Goal: Information Seeking & Learning: Learn about a topic

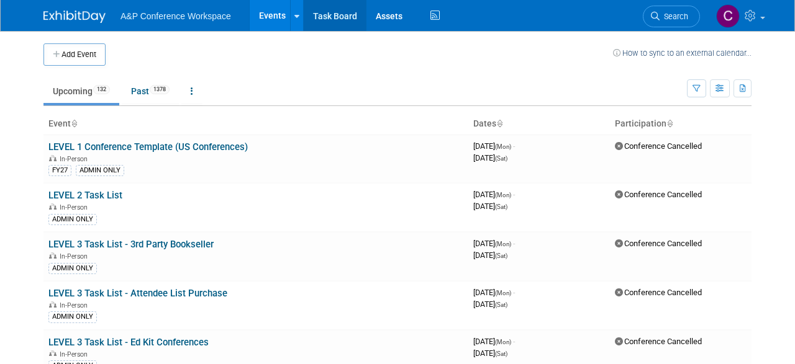
click at [337, 17] on link "Task Board" at bounding box center [335, 15] width 63 height 31
click at [146, 84] on link "Past 1378" at bounding box center [150, 91] width 57 height 24
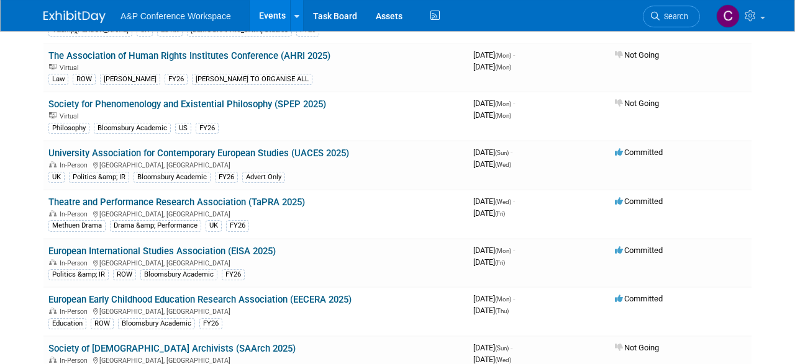
scroll to position [387, 0]
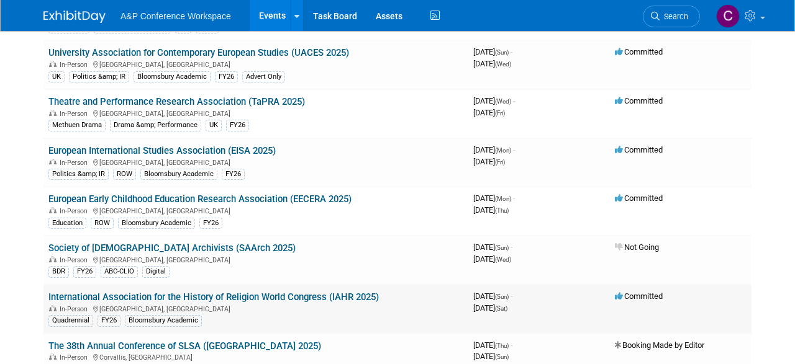
click at [266, 292] on link "International Association for the History of Religion World Congress (IAHR 2025)" at bounding box center [213, 297] width 330 height 11
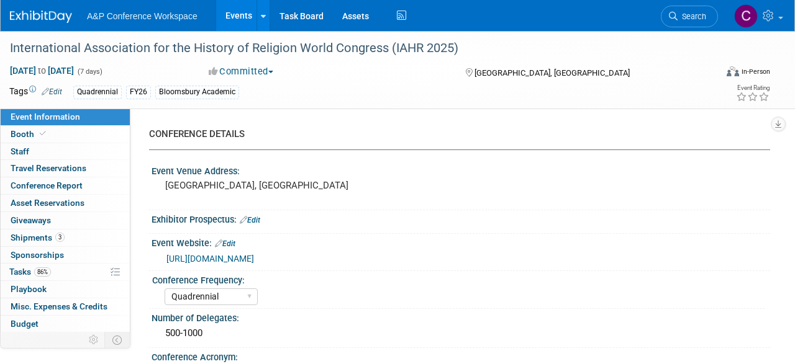
select select "Quadrennial"
select select "Level 2"
select select "In-Person Booth"
select select "Religious Studies"
select select "Bloomsbury Academic"
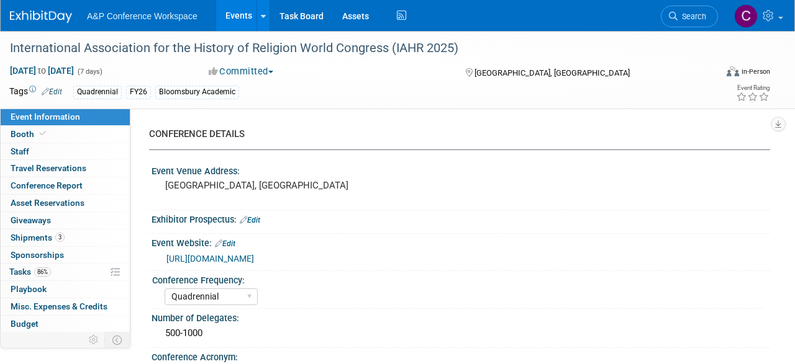
select select "[PERSON_NAME]"
select select "Networking/Commissioning"
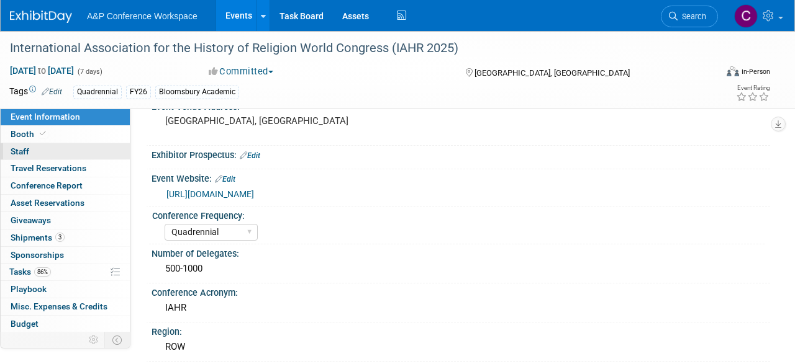
click at [35, 149] on link "0 Staff 0" at bounding box center [65, 151] width 129 height 17
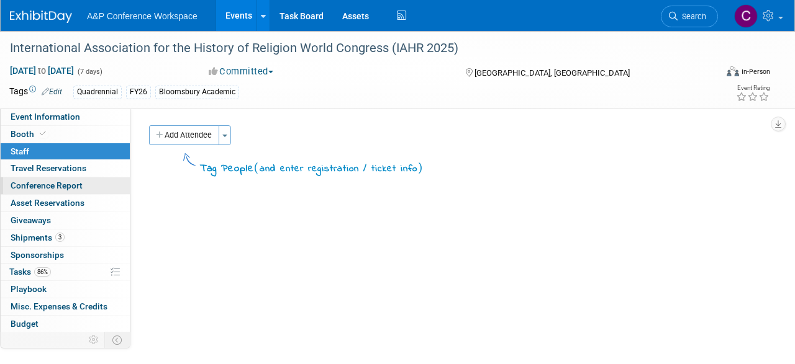
click at [86, 188] on link "Conference Report" at bounding box center [65, 186] width 129 height 17
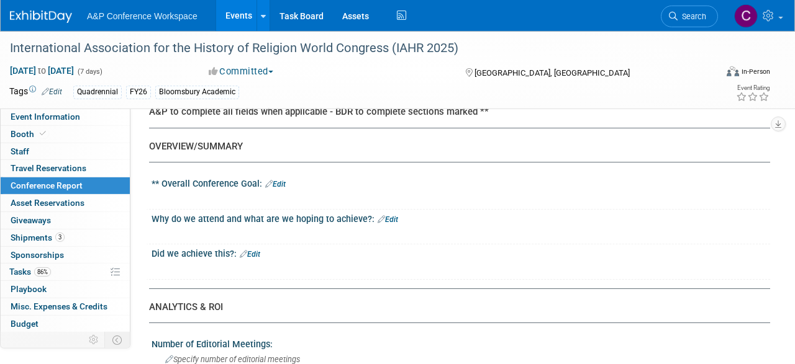
scroll to position [65, 0]
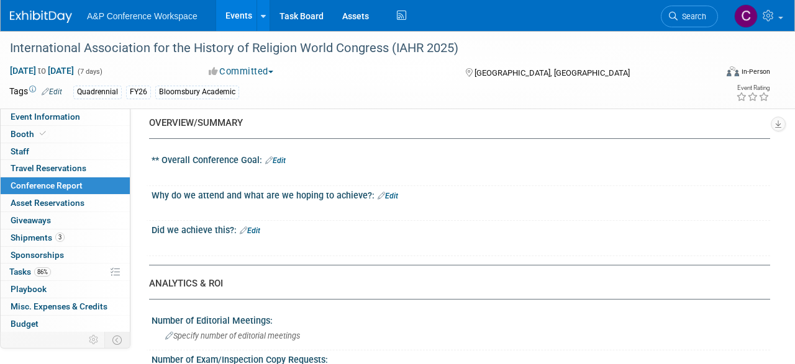
drag, startPoint x: 152, startPoint y: 160, endPoint x: 234, endPoint y: 227, distance: 106.3
copy div "X Did we achieve this?:"
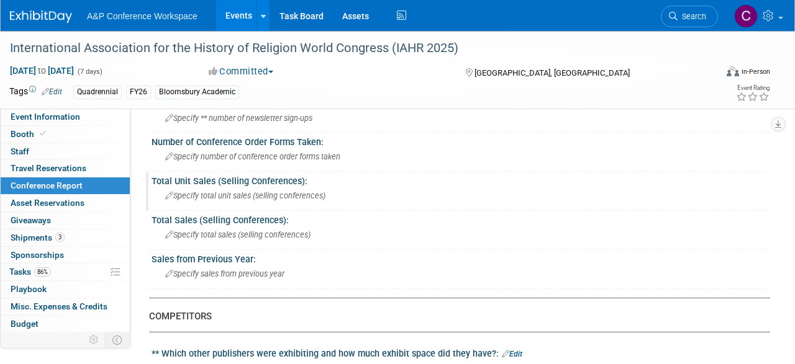
scroll to position [387, 0]
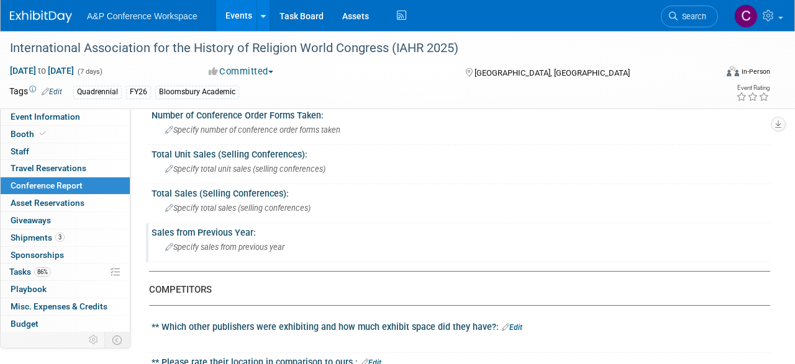
drag, startPoint x: 148, startPoint y: 192, endPoint x: 298, endPoint y: 248, distance: 159.7
copy div "Number of Editorial Meetings: Specify number of editorial meetings Number of Ex…"
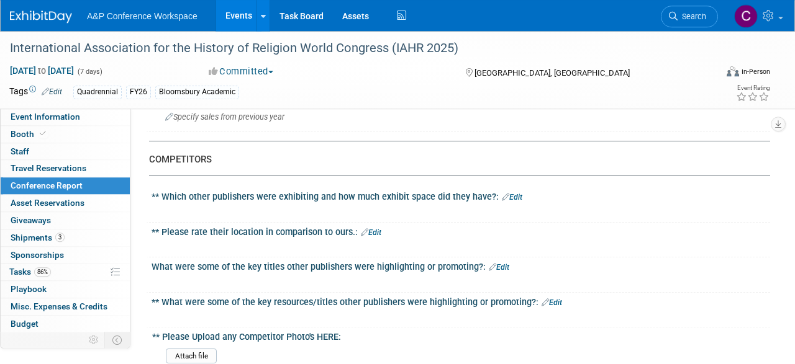
scroll to position [516, 0]
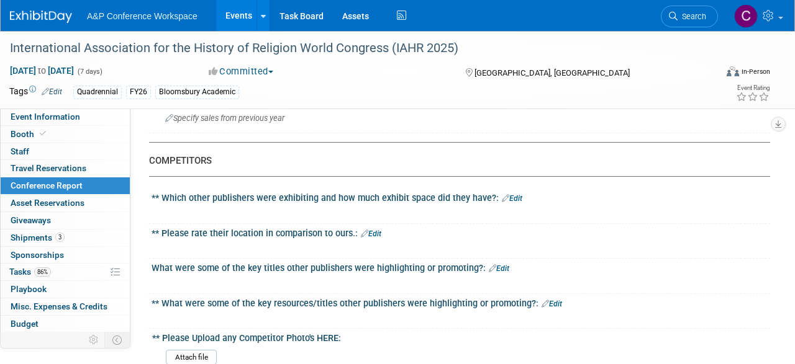
drag, startPoint x: 152, startPoint y: 186, endPoint x: 358, endPoint y: 340, distance: 257.2
copy div "X ** Please Upload any Competitor Photo's HERE:"
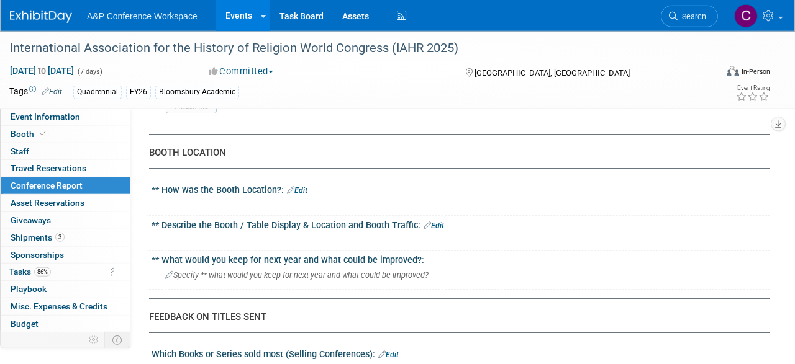
scroll to position [775, 0]
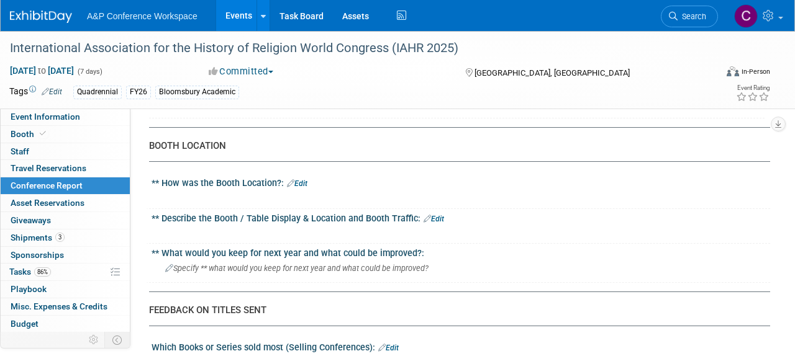
drag, startPoint x: 448, startPoint y: 264, endPoint x: 146, endPoint y: 174, distance: 314.6
copy div "** How was the Booth Location?:"
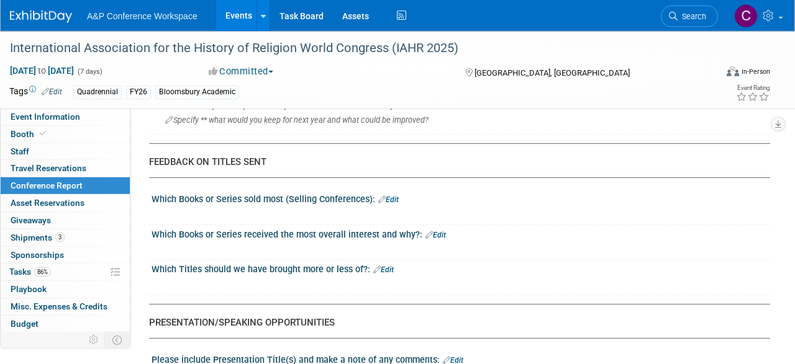
scroll to position [904, 0]
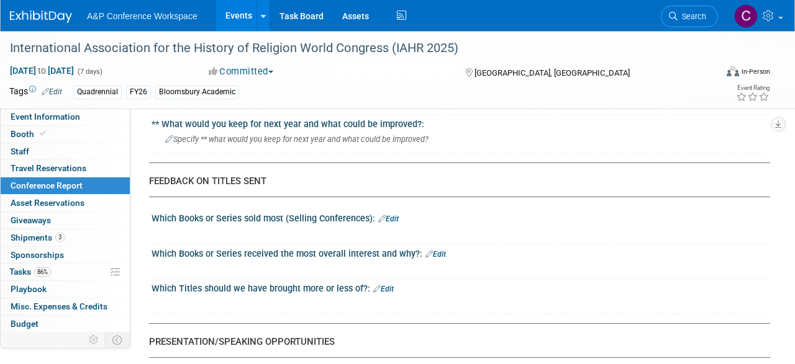
drag, startPoint x: 283, startPoint y: 178, endPoint x: 148, endPoint y: 179, distance: 134.7
copy div "CONFERENCE DETAILS Event Venue Address: Krakow, Poland Exhibitor Prospectus: Ed…"
click at [276, 180] on div "FEEDBACK ON TITLES SENT" at bounding box center [454, 181] width 611 height 13
drag, startPoint x: 148, startPoint y: 212, endPoint x: 363, endPoint y: 290, distance: 229.1
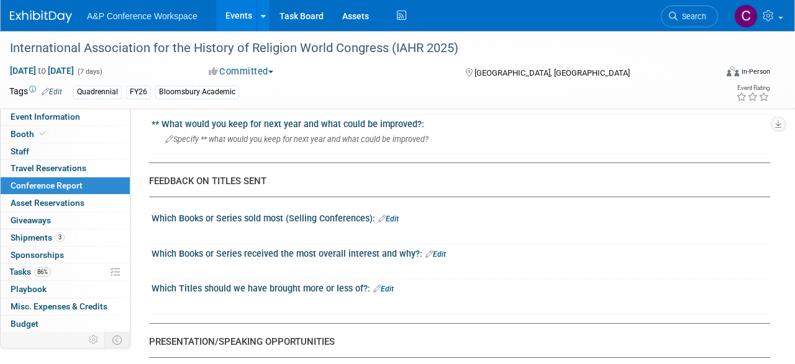
copy div "X Which Titles should we have brought more or less of?"
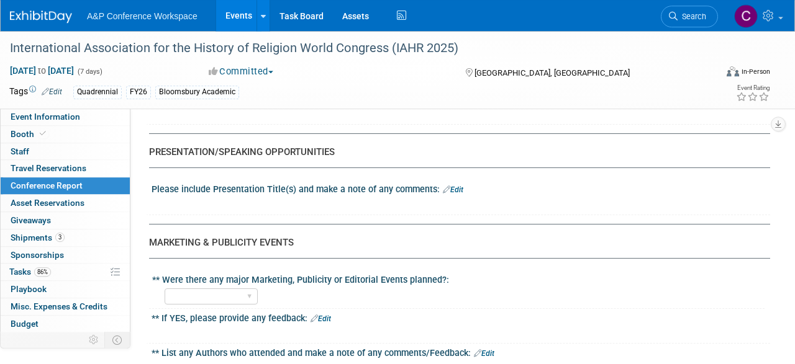
scroll to position [1097, 0]
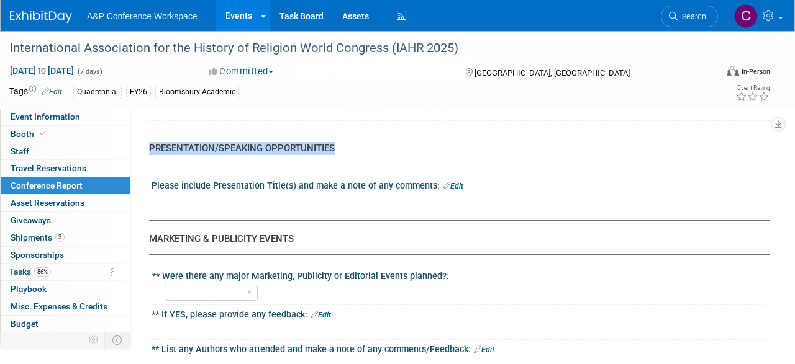
drag, startPoint x: 342, startPoint y: 144, endPoint x: 151, endPoint y: 143, distance: 190.6
click at [151, 143] on div "PRESENTATION/SPEAKING OPPORTUNITIES" at bounding box center [454, 148] width 611 height 13
copy div "PRESENTATION/SPEAKING OPPORTUNITIES"
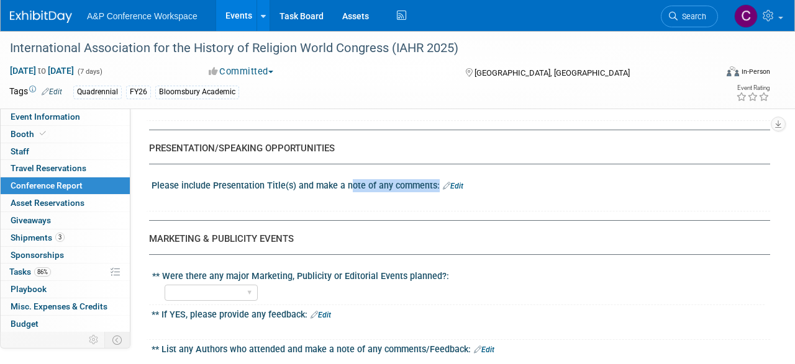
drag, startPoint x: 151, startPoint y: 181, endPoint x: 438, endPoint y: 182, distance: 286.8
click at [438, 182] on div "Please include Presentation Title(s) and make a note of any comments: Edit X" at bounding box center [458, 193] width 624 height 35
copy div "Please include Presentation Title(s) and make a note of any comments:"
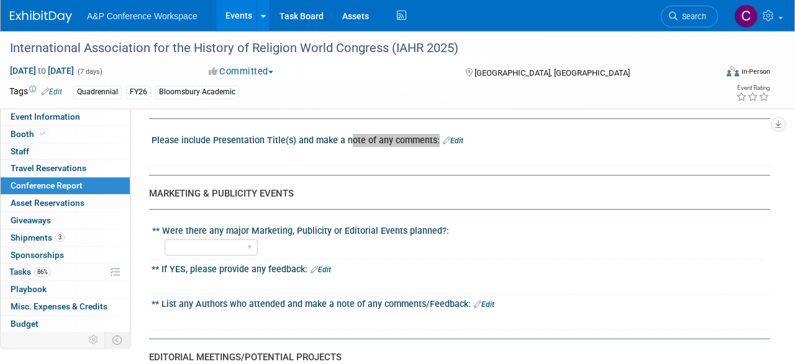
scroll to position [1162, 0]
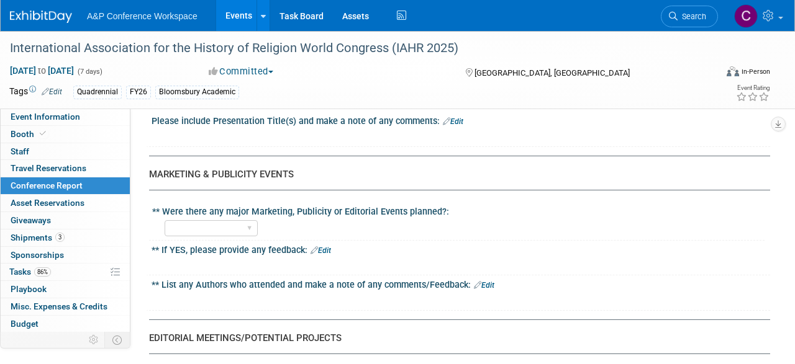
click at [202, 169] on div "MARKETING & PUBLICITY EVENTS" at bounding box center [454, 174] width 611 height 13
drag, startPoint x: 510, startPoint y: 281, endPoint x: 146, endPoint y: 170, distance: 379.6
click at [146, 170] on div "Event Information Event Info Booth Booth 0 Staff 0 Staff 0 Travel Reservations …" at bounding box center [397, 241] width 795 height 2744
click at [162, 168] on div "MARKETING & PUBLICITY EVENTS" at bounding box center [454, 174] width 611 height 13
drag, startPoint x: 149, startPoint y: 168, endPoint x: 469, endPoint y: 286, distance: 341.5
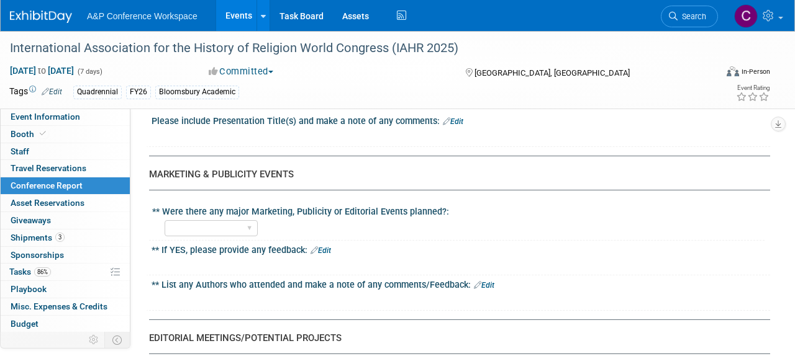
click at [469, 286] on div "CONFERENCE REPORT A&P to complete all fields when applicable - BDR to complete …" at bounding box center [454, 286] width 611 height 2652
copy div
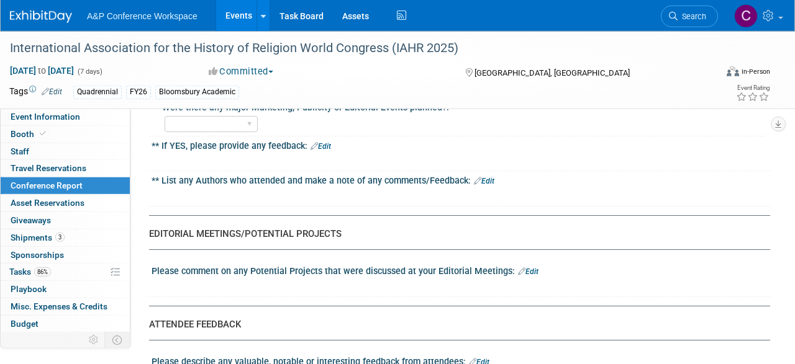
scroll to position [1291, 0]
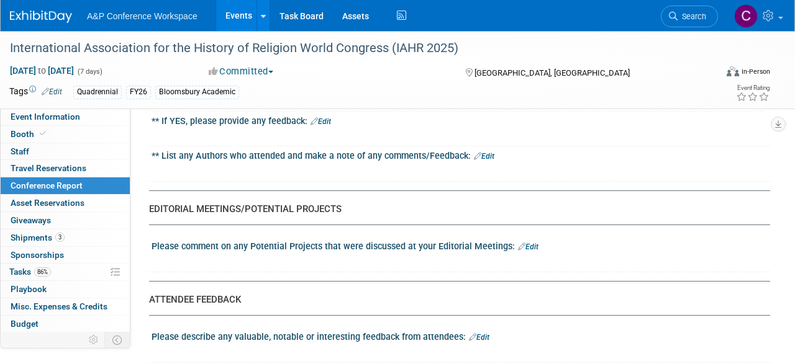
drag, startPoint x: 346, startPoint y: 202, endPoint x: 148, endPoint y: 198, distance: 198.0
click at [148, 198] on div "Event Information Event Info Booth Booth 0 Staff 0 Staff 0 Travel Reservations …" at bounding box center [397, 112] width 795 height 2744
click at [150, 204] on div "EDITORIAL MEETINGS/POTENTIAL PROJECTS" at bounding box center [454, 209] width 611 height 13
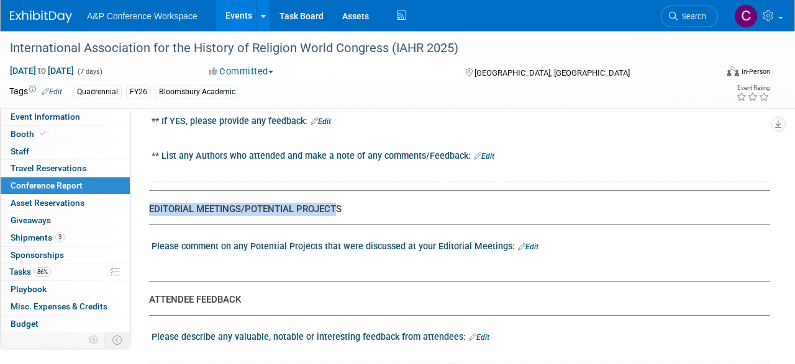
drag, startPoint x: 150, startPoint y: 206, endPoint x: 340, endPoint y: 207, distance: 189.3
click at [340, 207] on div "EDITORIAL MEETINGS/POTENTIAL PROJECTS" at bounding box center [454, 209] width 611 height 13
drag, startPoint x: 344, startPoint y: 207, endPoint x: 149, endPoint y: 209, distance: 194.9
click at [149, 209] on div "EDITORIAL MEETINGS/POTENTIAL PROJECTS" at bounding box center [454, 209] width 611 height 13
copy div "EDITORIAL MEETINGS/POTENTIAL PROJECTS"
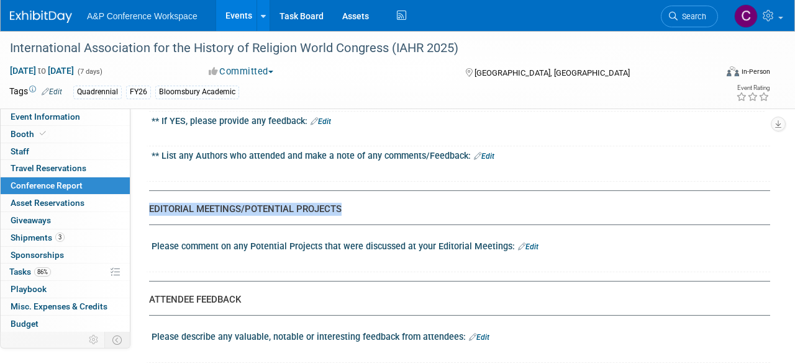
drag, startPoint x: 152, startPoint y: 240, endPoint x: 448, endPoint y: 239, distance: 295.5
click at [448, 239] on div "Event Information Event Info Booth Booth 0 Staff 0 Staff 0 Travel Reservations …" at bounding box center [397, 112] width 795 height 2744
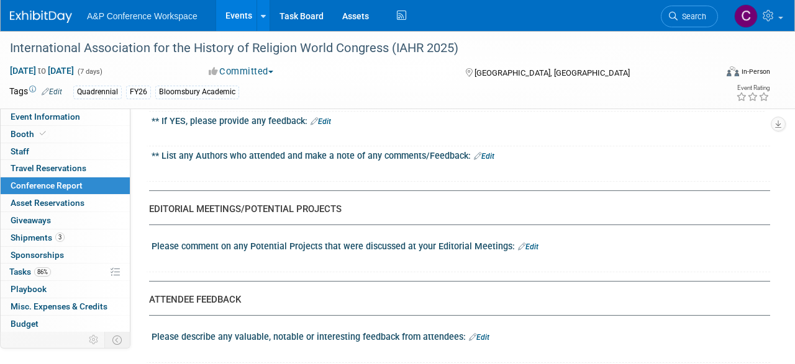
click at [479, 261] on div at bounding box center [405, 261] width 486 height 12
drag, startPoint x: 507, startPoint y: 241, endPoint x: 153, endPoint y: 242, distance: 354.4
click at [153, 242] on div "Please comment on any Potential Projects that were discussed at your Editorial …" at bounding box center [460, 245] width 618 height 16
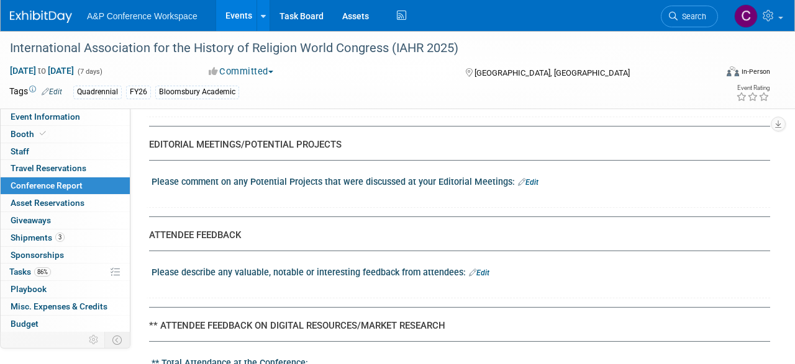
scroll to position [1420, 0]
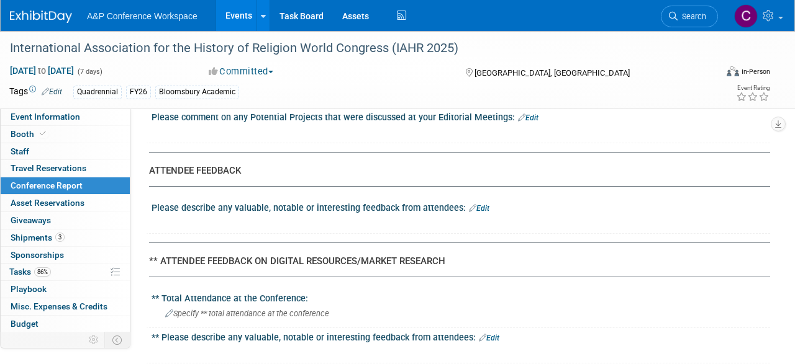
drag, startPoint x: 146, startPoint y: 204, endPoint x: 459, endPoint y: 202, distance: 312.8
click at [459, 202] on div "Please describe any valuable, notable or interesting feedback from attendees: E…" at bounding box center [458, 216] width 624 height 35
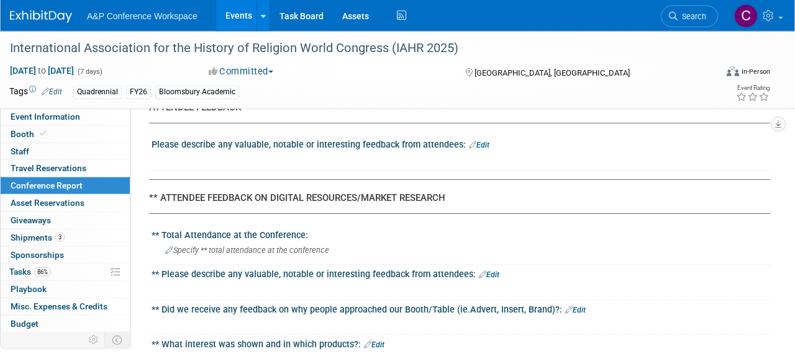
scroll to position [1485, 0]
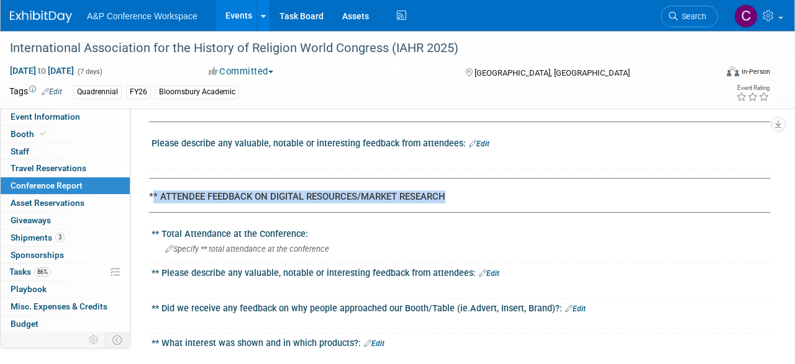
drag, startPoint x: 474, startPoint y: 188, endPoint x: 151, endPoint y: 196, distance: 322.3
click at [151, 196] on div "** ATTENDEE FEEDBACK ON DIGITAL RESOURCES/MARKET RESEARCH" at bounding box center [454, 197] width 611 height 13
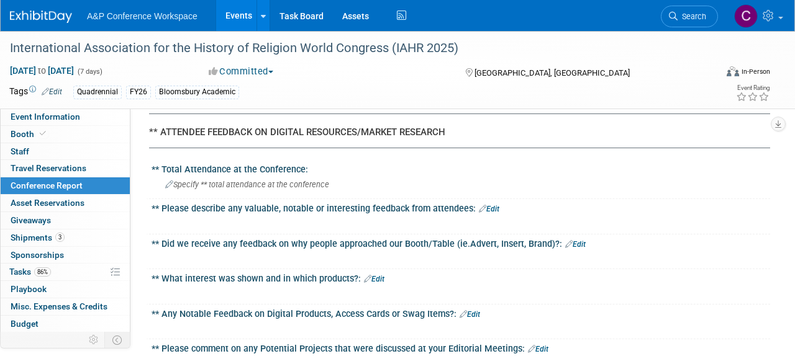
click at [454, 126] on div "** ATTENDEE FEEDBACK ON DIGITAL RESOURCES/MARKET RESEARCH" at bounding box center [454, 132] width 611 height 13
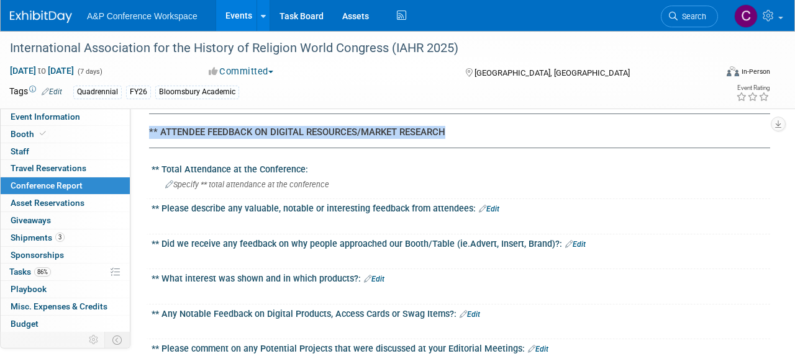
drag, startPoint x: 318, startPoint y: 125, endPoint x: 151, endPoint y: 125, distance: 167.6
click at [151, 126] on div "** ATTENDEE FEEDBACK ON DIGITAL RESOURCES/MARKET RESEARCH" at bounding box center [454, 132] width 611 height 13
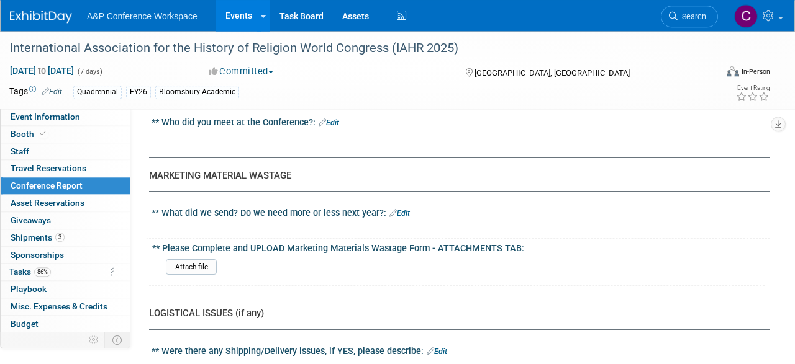
scroll to position [1937, 0]
drag, startPoint x: 303, startPoint y: 166, endPoint x: 153, endPoint y: 164, distance: 149.6
click at [153, 169] on div "MARKETING MATERIAL WASTAGE" at bounding box center [454, 175] width 611 height 13
drag, startPoint x: 150, startPoint y: 204, endPoint x: 381, endPoint y: 202, distance: 231.5
click at [381, 204] on div "** What did we send? Do we need more or less next year?: Edit X" at bounding box center [458, 221] width 624 height 35
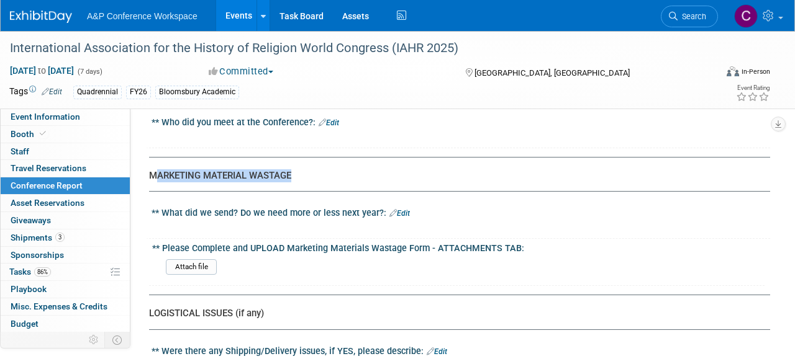
drag, startPoint x: 155, startPoint y: 240, endPoint x: 516, endPoint y: 236, distance: 361.3
click at [516, 239] on div "** Please Complete and UPLOAD Marketing Materials Wastage Form - ATTACHMENTS TA…" at bounding box center [456, 262] width 615 height 47
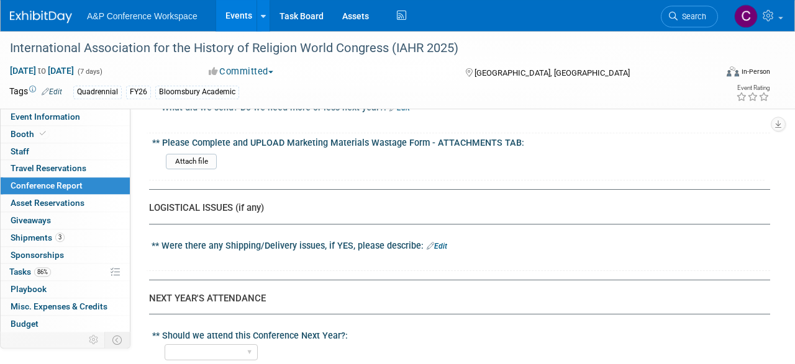
scroll to position [2066, 0]
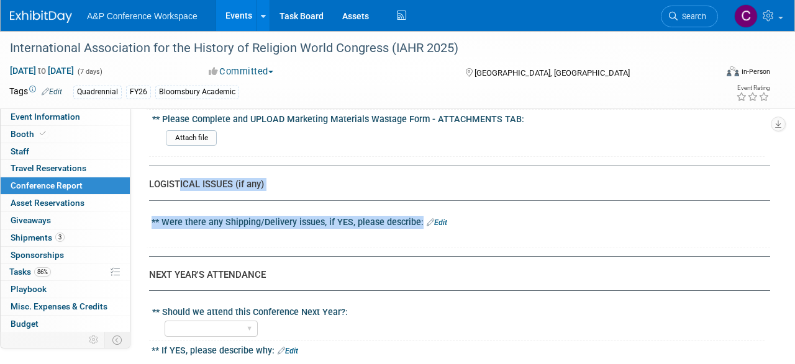
drag, startPoint x: 146, startPoint y: 178, endPoint x: 179, endPoint y: 183, distance: 33.4
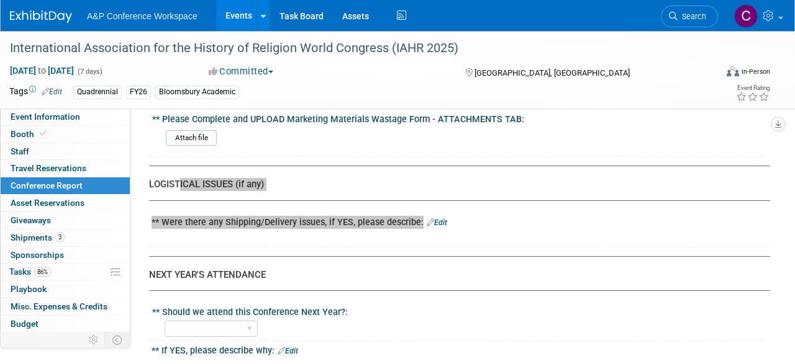
scroll to position [2195, 0]
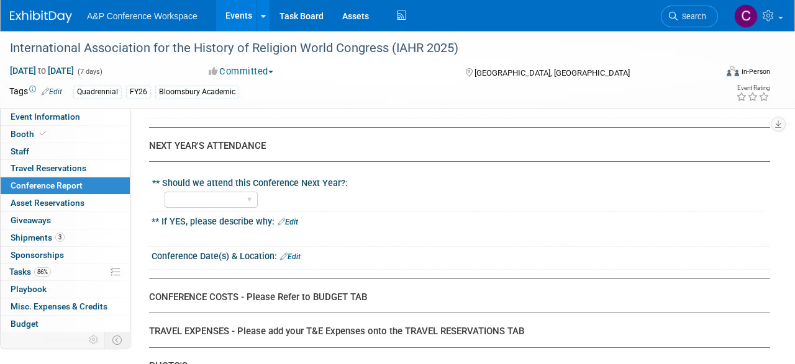
drag, startPoint x: 271, startPoint y: 143, endPoint x: 150, endPoint y: 141, distance: 121.7
click at [150, 141] on div "NEXT YEAR'S ATTENDANCE" at bounding box center [454, 146] width 611 height 13
drag, startPoint x: 150, startPoint y: 175, endPoint x: 345, endPoint y: 169, distance: 195.6
click at [345, 174] on div "** Should we attend this Conference Next Year?: YES NO" at bounding box center [456, 193] width 615 height 38
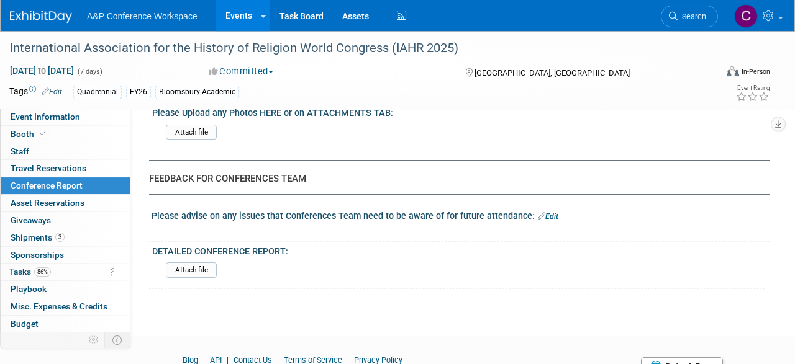
scroll to position [2518, 0]
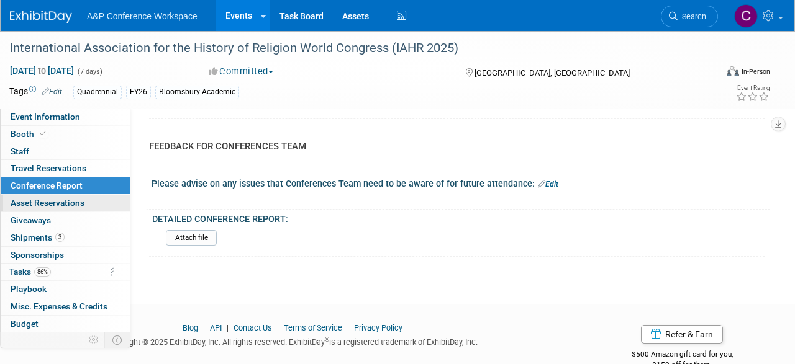
click at [73, 204] on span "Asset Reservations 0" at bounding box center [48, 203] width 74 height 10
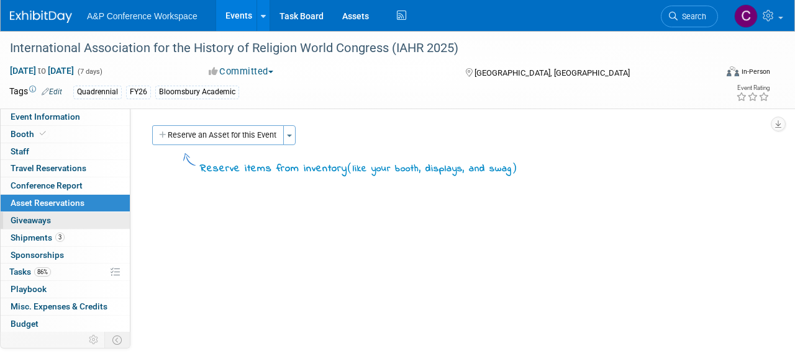
click at [48, 222] on span "Giveaways 0" at bounding box center [31, 220] width 40 height 10
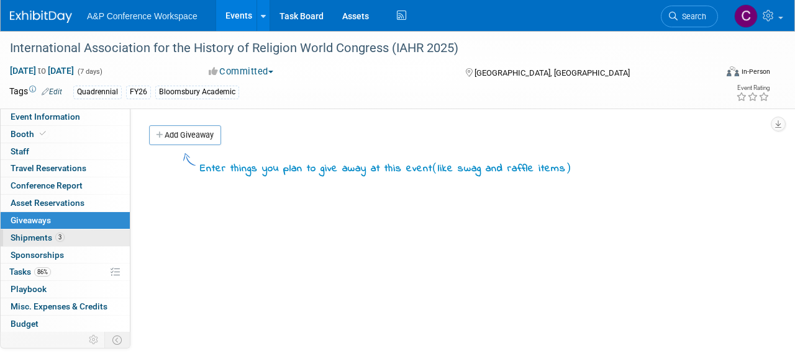
click at [48, 239] on span "Shipments 3" at bounding box center [38, 238] width 54 height 10
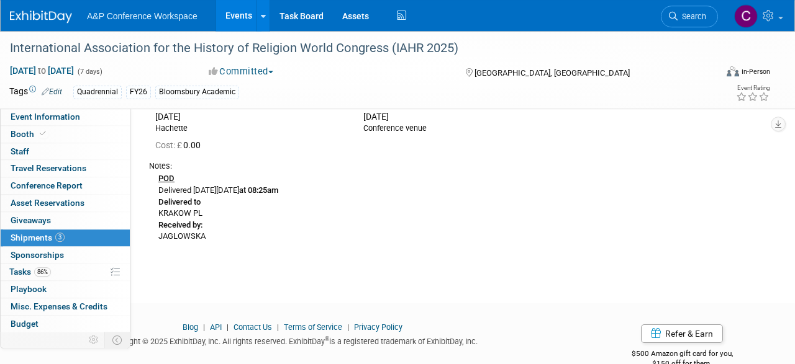
scroll to position [581, 0]
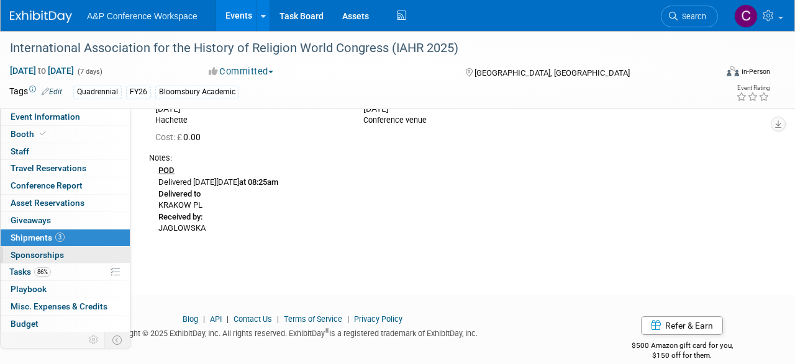
click at [40, 255] on span "Sponsorships 0" at bounding box center [37, 255] width 53 height 10
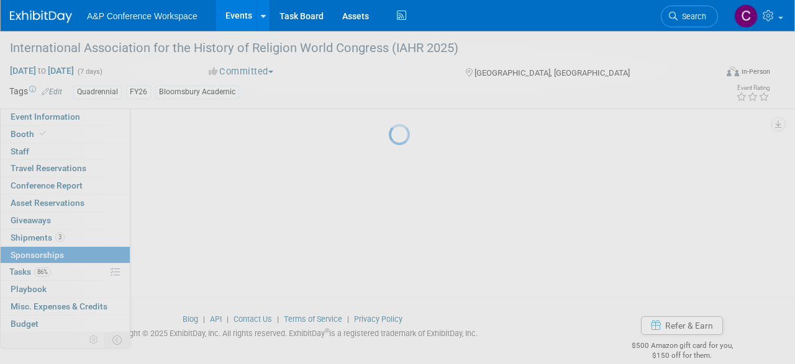
scroll to position [0, 0]
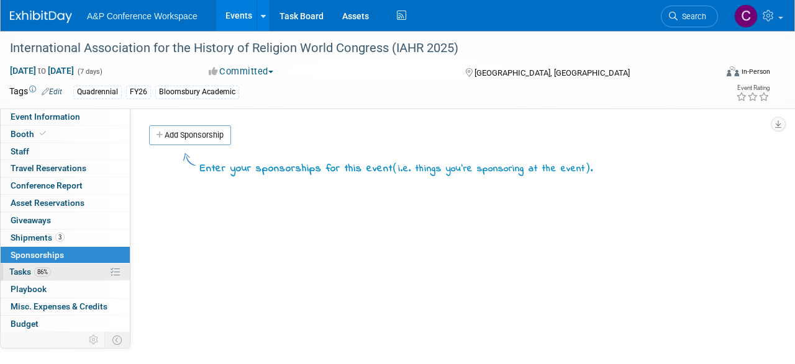
click at [69, 274] on link "86% Tasks 86%" at bounding box center [65, 272] width 129 height 17
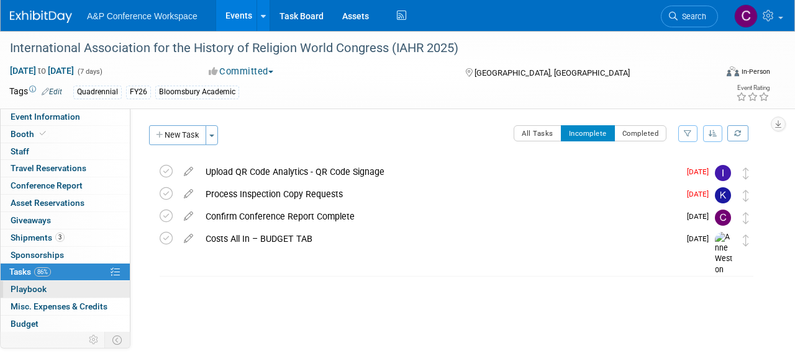
click at [63, 291] on link "0 Playbook 0" at bounding box center [65, 289] width 129 height 17
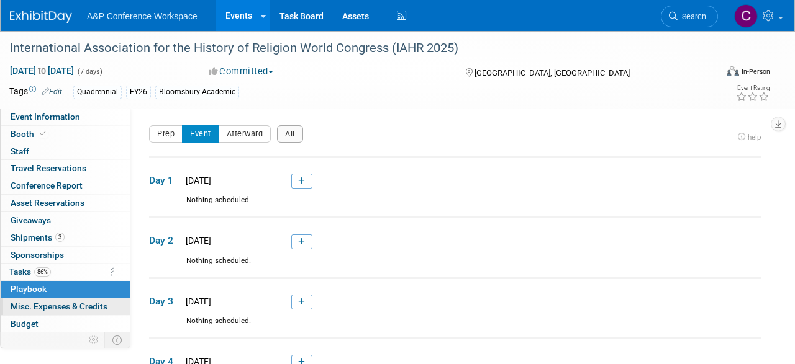
click at [63, 307] on span "Misc. Expenses & Credits 0" at bounding box center [59, 307] width 97 height 10
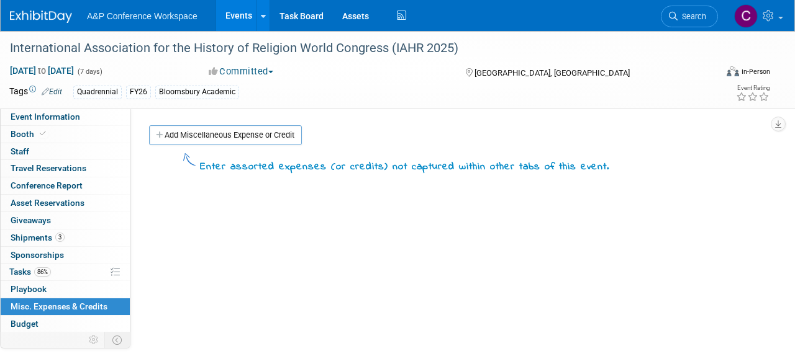
click at [53, 324] on link "Budget" at bounding box center [65, 324] width 129 height 17
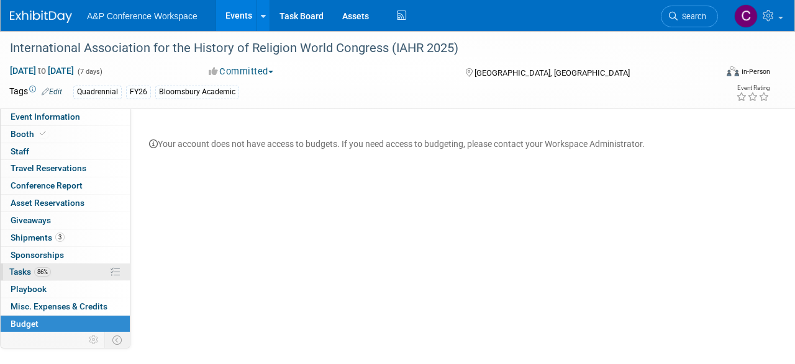
click at [69, 274] on link "86% Tasks 86%" at bounding box center [65, 272] width 129 height 17
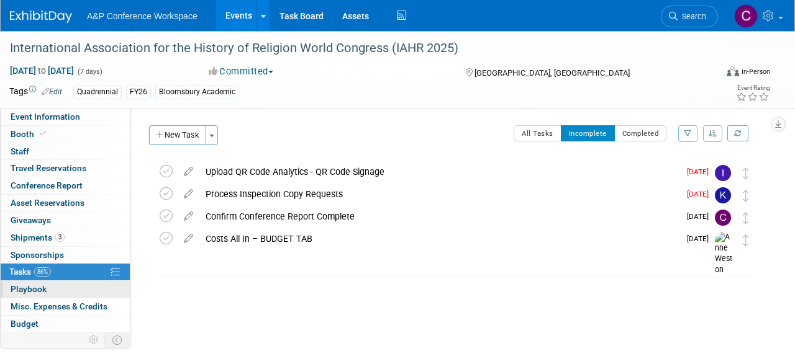
click at [67, 286] on link "0 Playbook 0" at bounding box center [65, 289] width 129 height 17
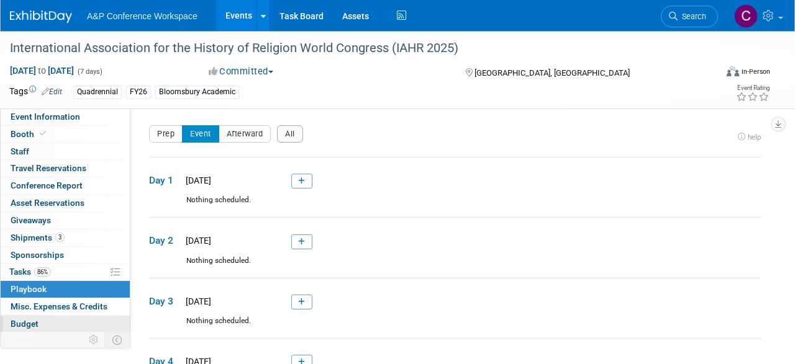
click at [56, 316] on link "Budget" at bounding box center [65, 324] width 129 height 17
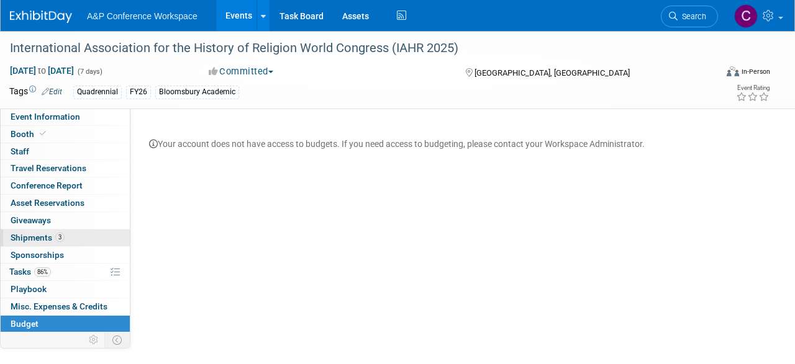
scroll to position [50, 0]
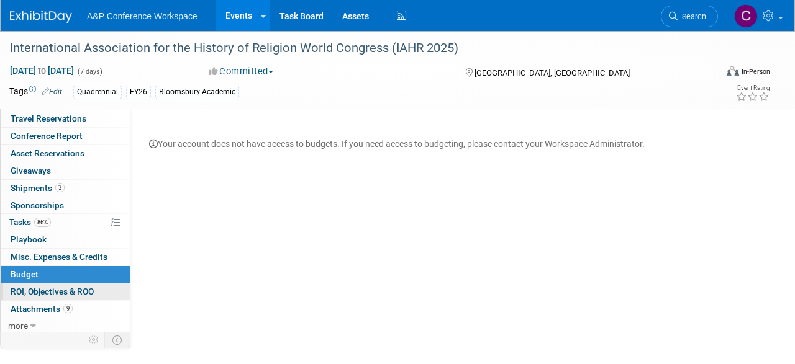
click at [81, 290] on span "ROI, Objectives & ROO 0" at bounding box center [52, 292] width 83 height 10
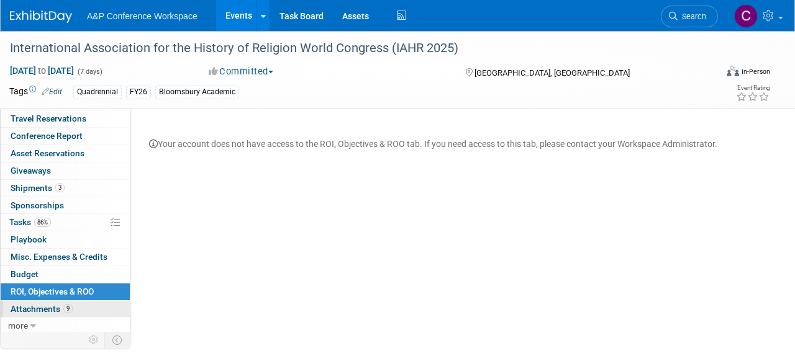
click at [84, 304] on link "9 Attachments 9" at bounding box center [65, 309] width 129 height 17
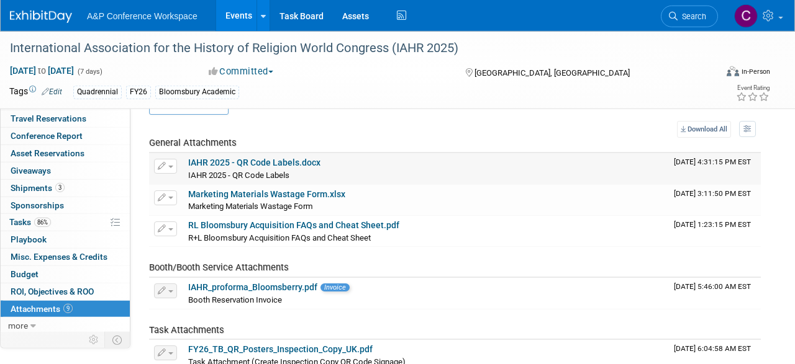
scroll to position [0, 0]
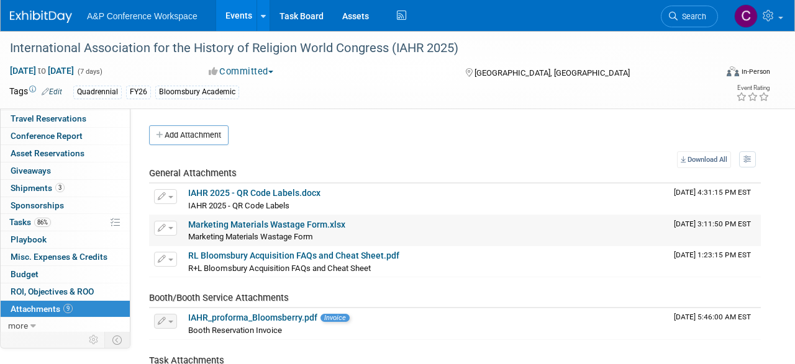
click at [302, 225] on link "Marketing Materials Wastage Form.xlsx" at bounding box center [266, 225] width 157 height 10
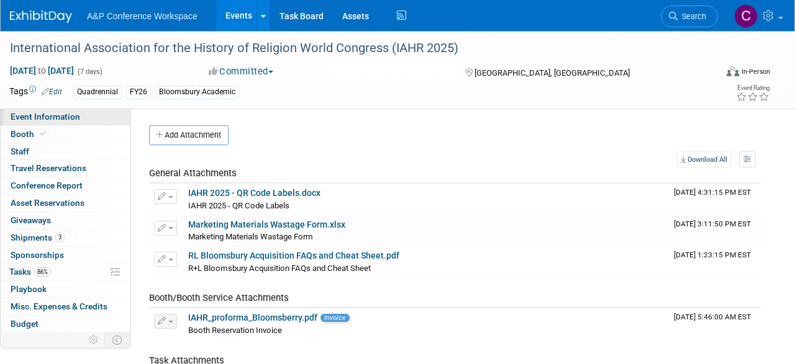
click at [61, 117] on span "Event Information" at bounding box center [46, 117] width 70 height 10
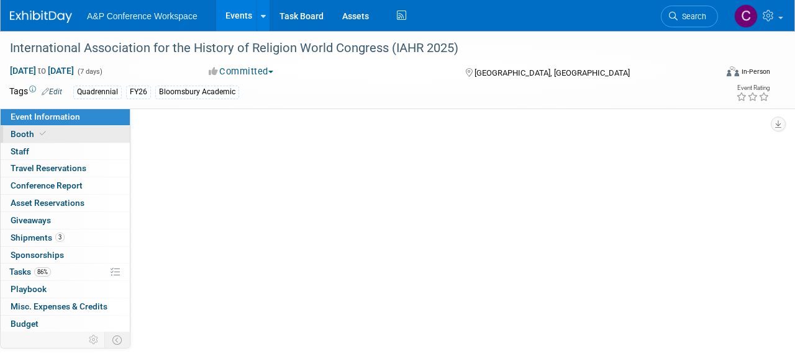
select select "Quadrennial"
select select "Level 2"
select select "In-Person Booth"
select select "Religious Studies"
select select "Bloomsbury Academic"
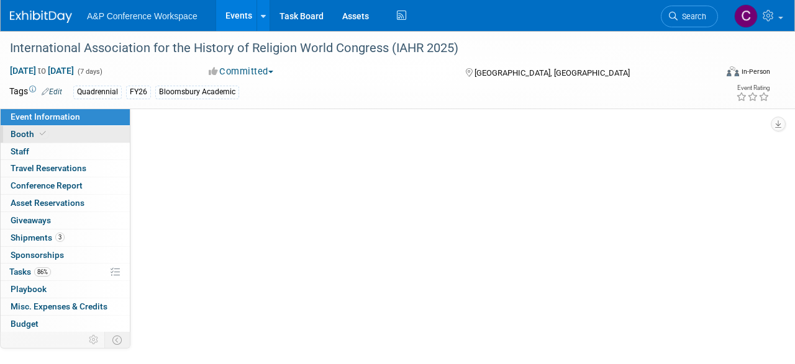
select select "Matt Hambridge"
select select "Emma Chonofsky"
select select "Michelle Kelly"
select select "Networking/Commissioning"
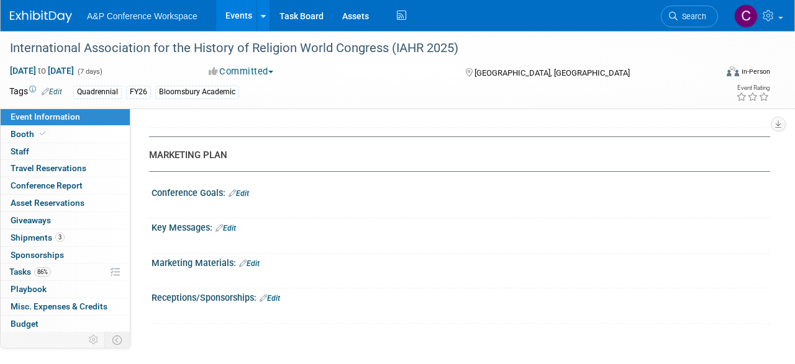
scroll to position [1291, 0]
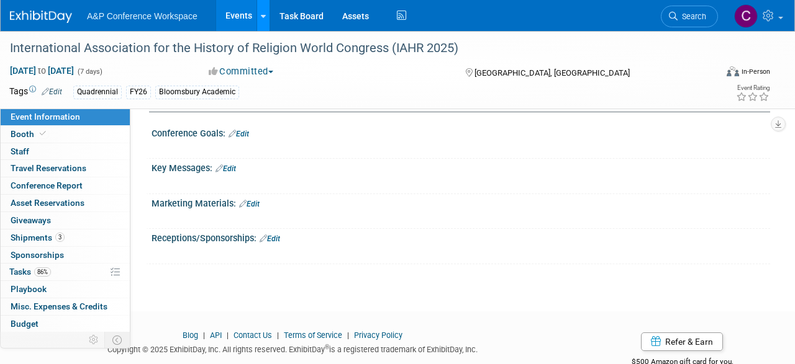
click at [263, 17] on icon at bounding box center [263, 16] width 5 height 8
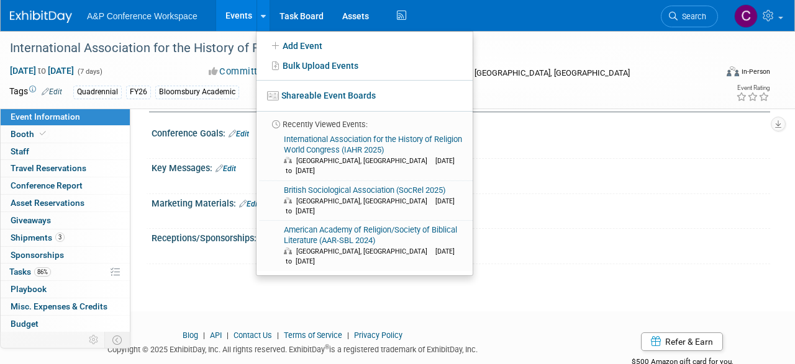
click at [243, 14] on link "Events" at bounding box center [238, 15] width 45 height 31
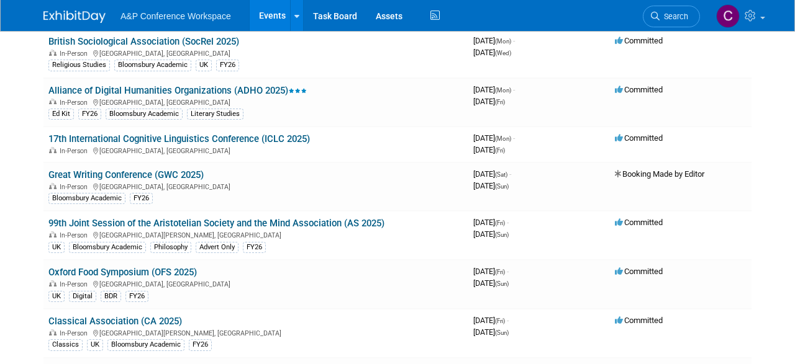
scroll to position [1614, 0]
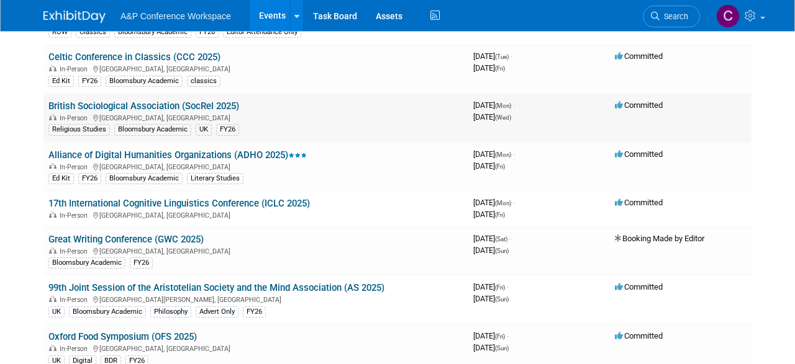
click at [191, 101] on link "British Sociological Association (SocRel 2025)" at bounding box center [143, 106] width 191 height 11
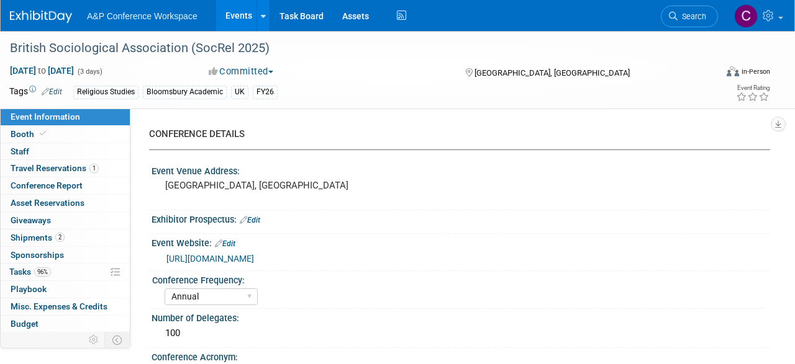
select select "Annual"
select select "Level 2"
select select "In-Person Booth"
select select "Religious Studies"
select select "Bloomsbury Academic"
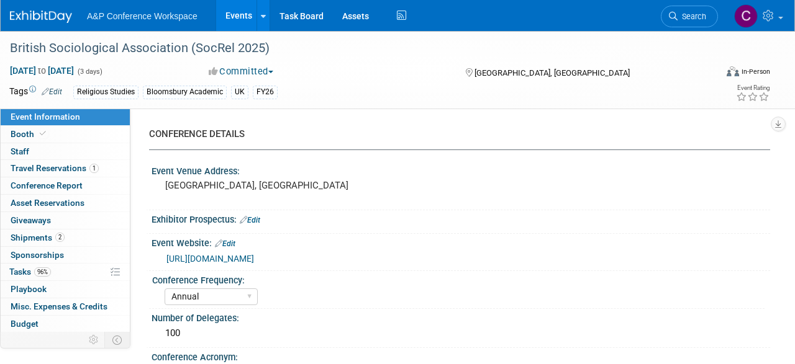
select select "Matt Hambridge"
select select "Emma Chonofsky"
select select "Sophia Hettler"
select select "Networking/Commissioning"
click at [47, 187] on span "Conference Report" at bounding box center [47, 186] width 72 height 10
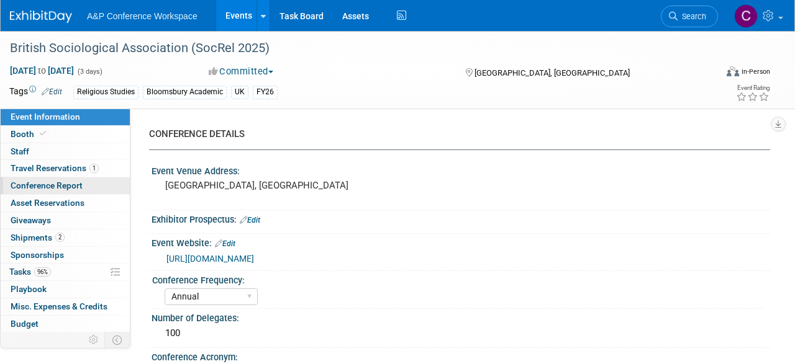
select select "NO"
select select "YES"
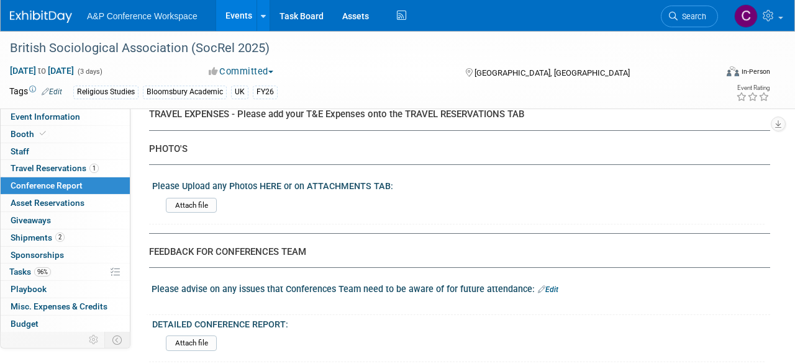
scroll to position [2542, 0]
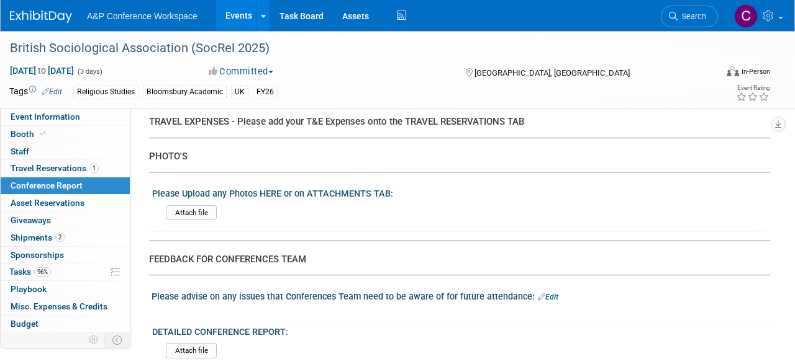
click at [48, 19] on img at bounding box center [41, 17] width 62 height 12
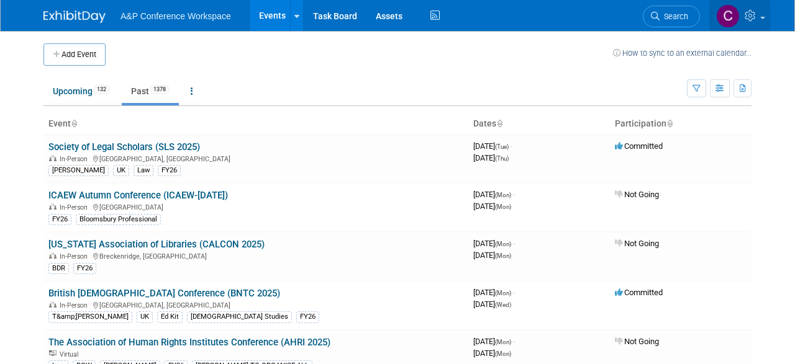
click at [760, 19] on link at bounding box center [739, 15] width 61 height 31
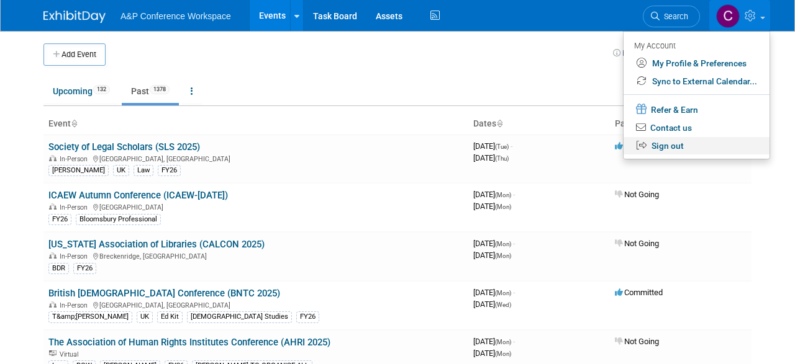
click at [676, 146] on link "Sign out" at bounding box center [696, 146] width 146 height 18
